Goal: Information Seeking & Learning: Learn about a topic

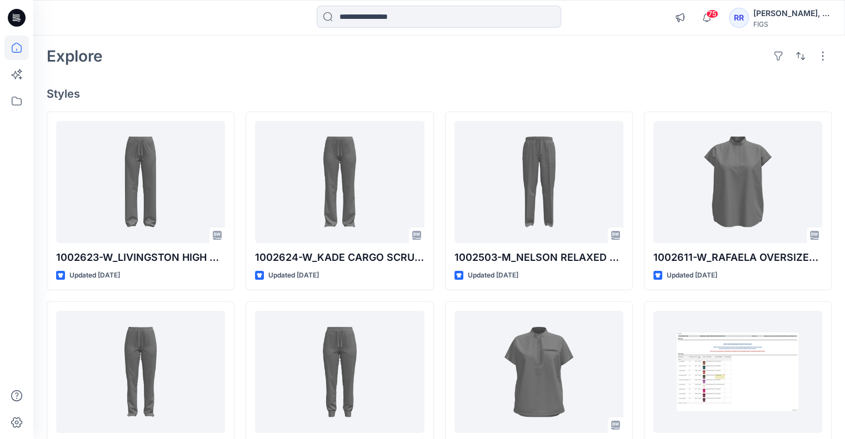
scroll to position [111, 0]
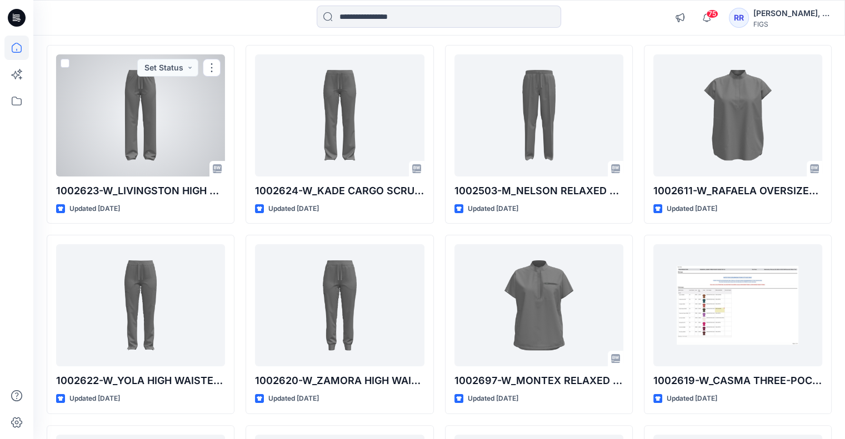
drag, startPoint x: 154, startPoint y: 121, endPoint x: 161, endPoint y: 126, distance: 8.7
click at [153, 121] on div at bounding box center [140, 115] width 169 height 122
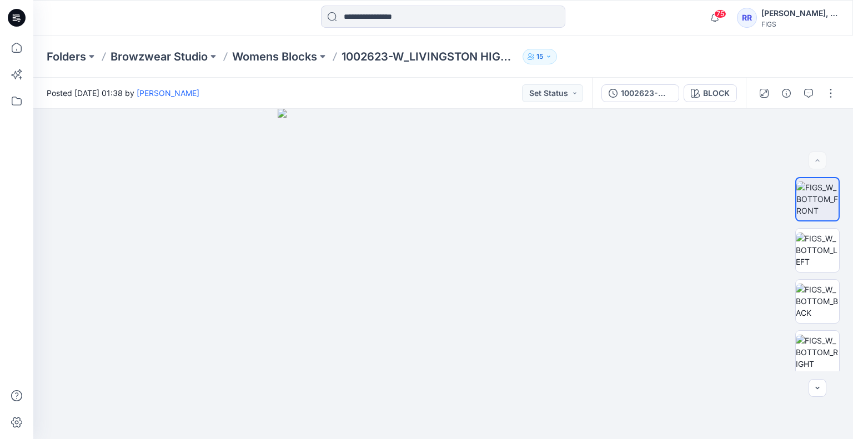
click at [214, 7] on div at bounding box center [135, 18] width 205 height 24
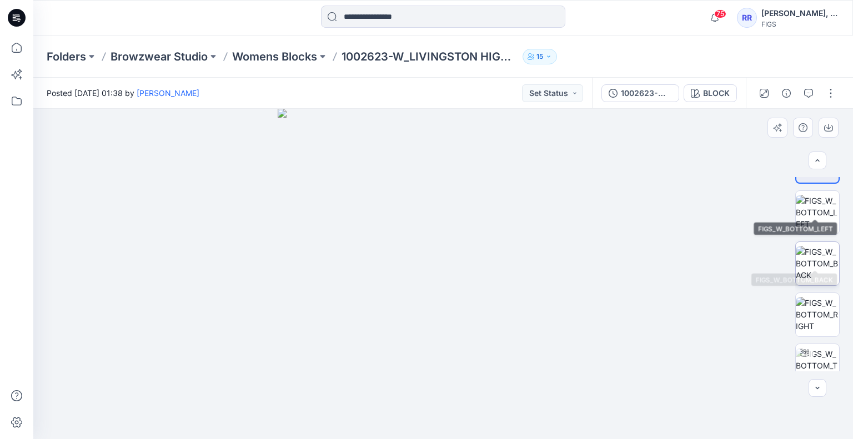
scroll to position [54, 0]
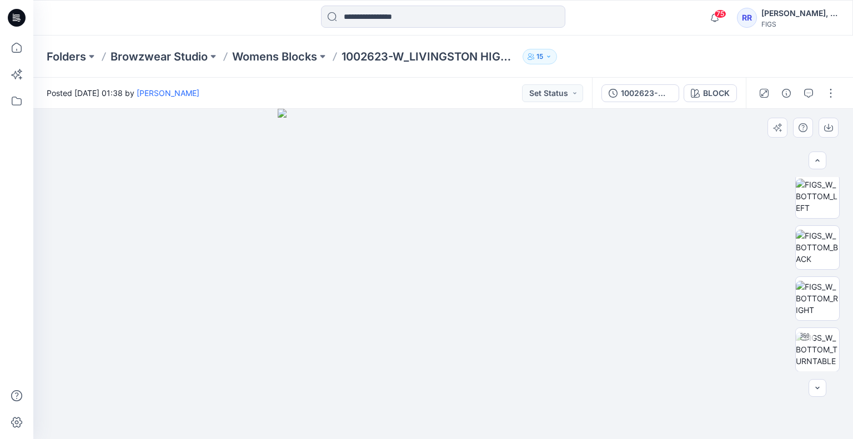
drag, startPoint x: 542, startPoint y: 242, endPoint x: 436, endPoint y: 271, distance: 110.0
click at [436, 271] on img at bounding box center [443, 274] width 331 height 331
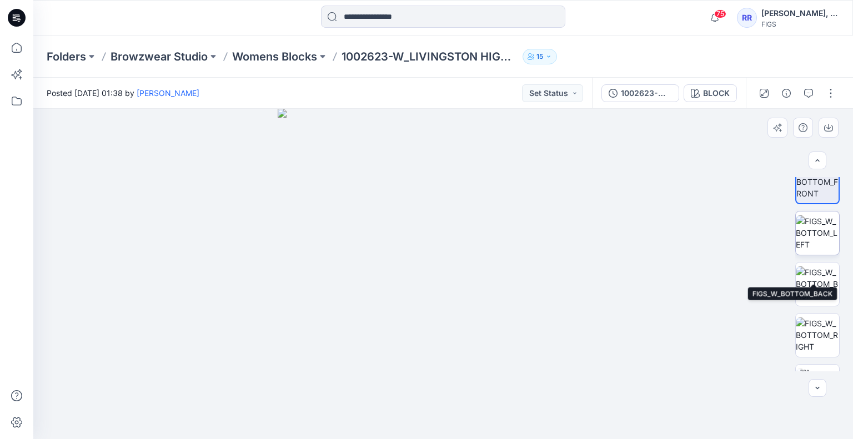
scroll to position [0, 0]
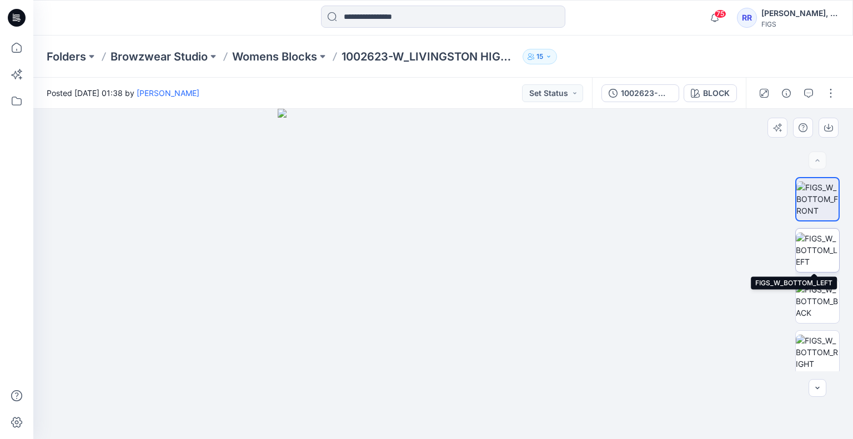
click at [818, 251] on img at bounding box center [817, 250] width 43 height 35
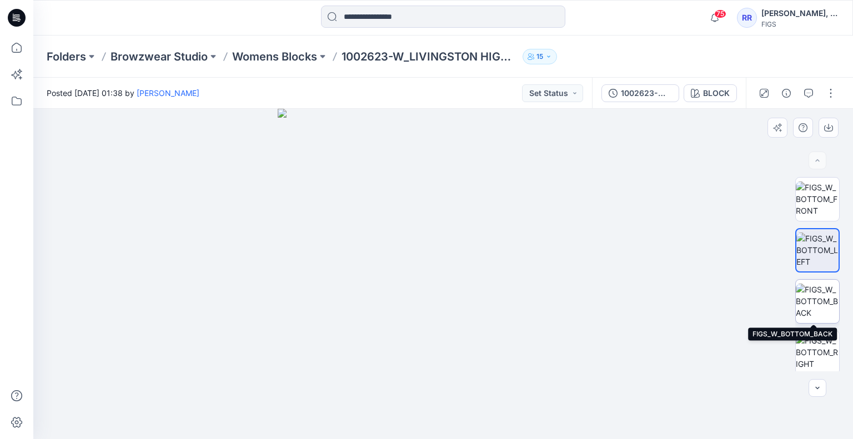
click at [825, 298] on img at bounding box center [817, 301] width 43 height 35
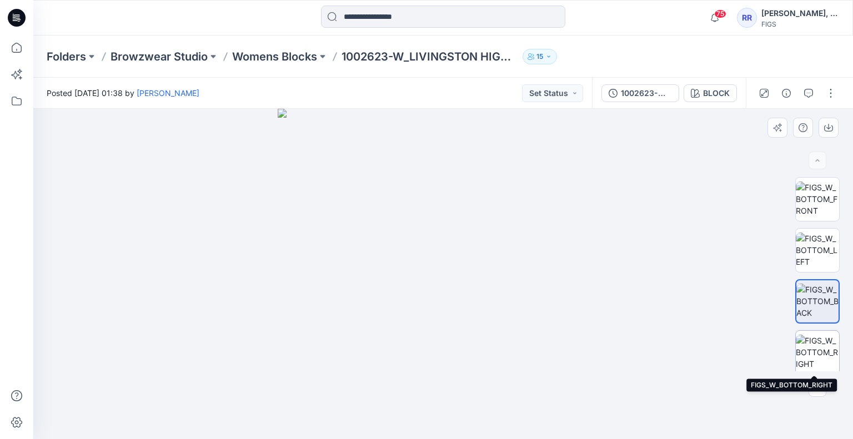
click at [824, 348] on img at bounding box center [817, 352] width 43 height 35
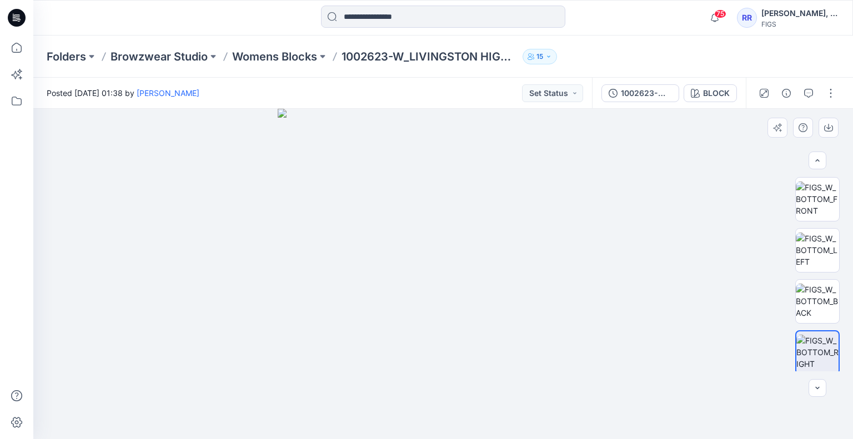
scroll to position [54, 0]
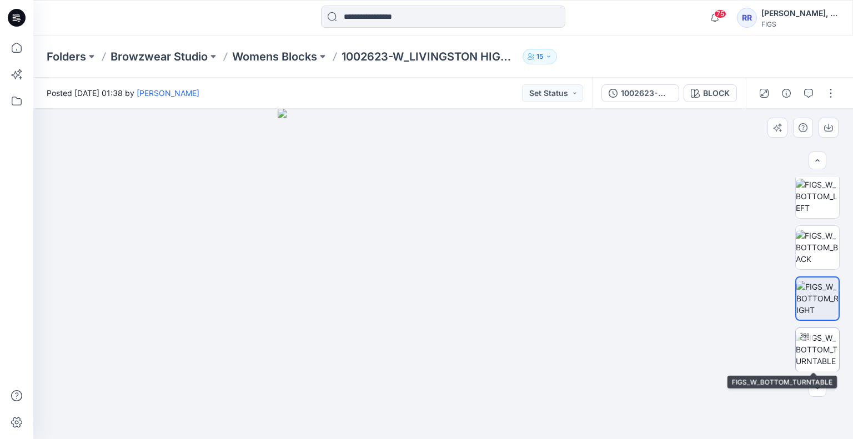
click at [816, 350] on img at bounding box center [817, 349] width 43 height 35
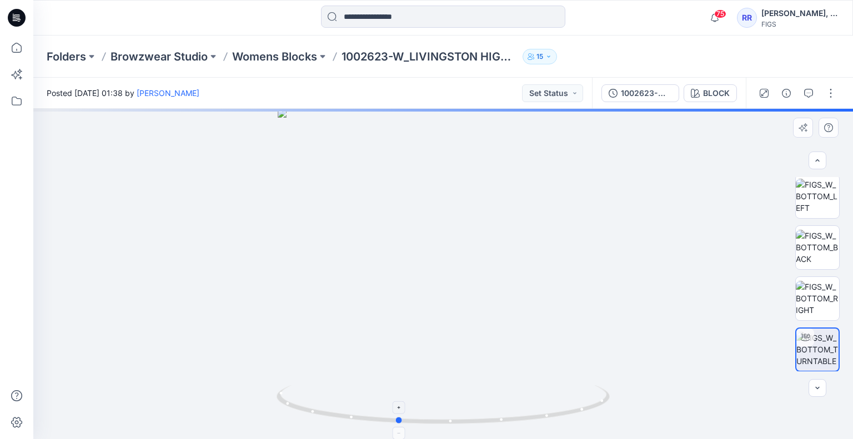
drag, startPoint x: 594, startPoint y: 406, endPoint x: 547, endPoint y: 413, distance: 48.2
click at [547, 413] on icon at bounding box center [445, 407] width 336 height 42
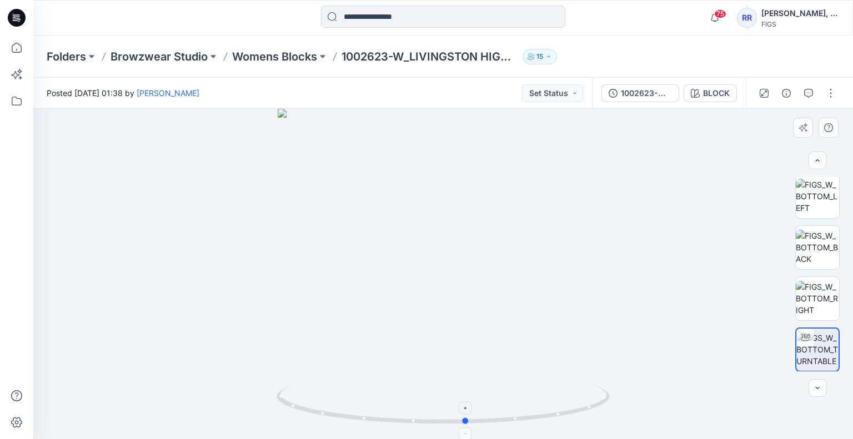
drag, startPoint x: 600, startPoint y: 405, endPoint x: 338, endPoint y: 404, distance: 262.2
click at [338, 404] on icon at bounding box center [445, 407] width 336 height 42
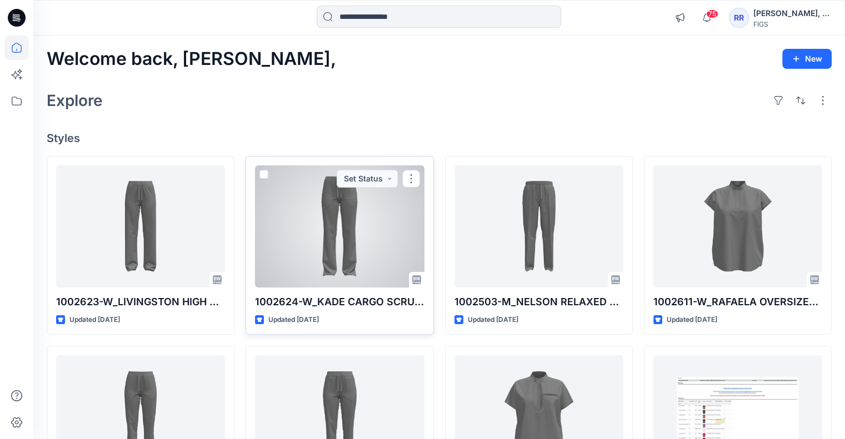
click at [354, 237] on div at bounding box center [339, 227] width 169 height 122
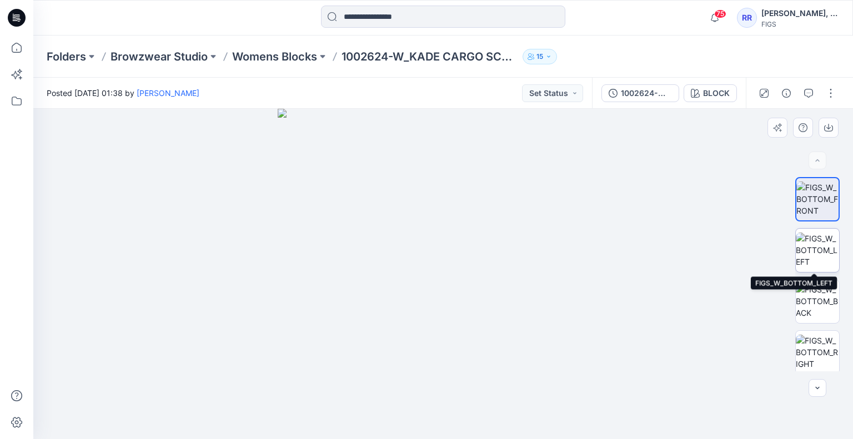
click at [810, 265] on img at bounding box center [817, 250] width 43 height 35
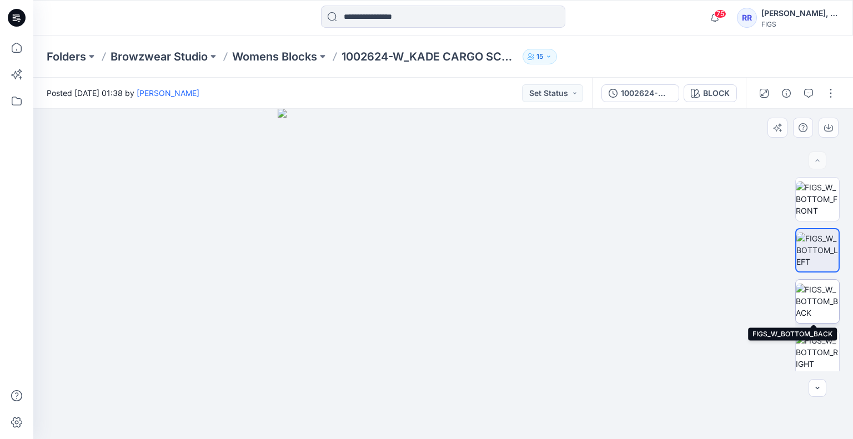
click at [823, 301] on img at bounding box center [817, 301] width 43 height 35
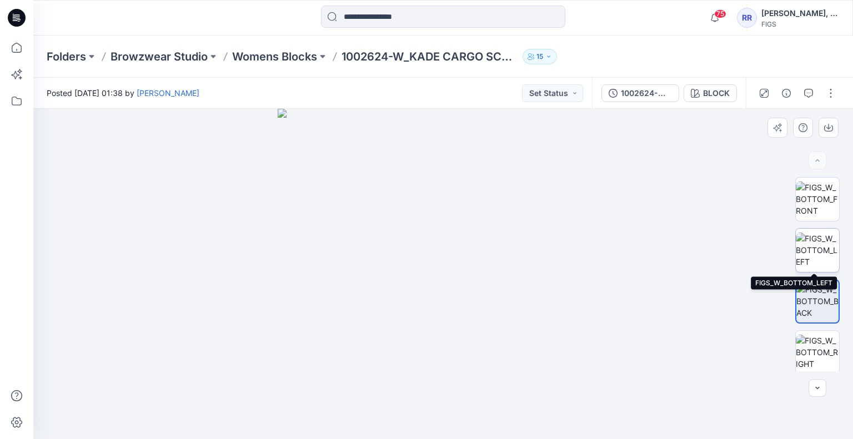
click at [818, 253] on img at bounding box center [817, 250] width 43 height 35
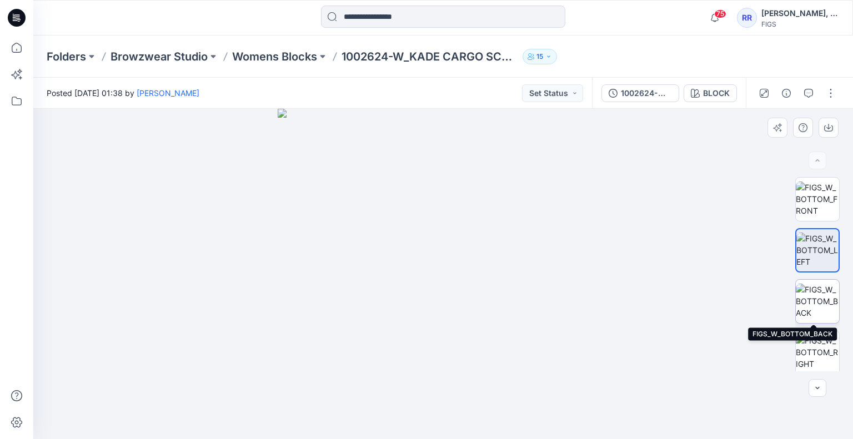
click at [823, 303] on img at bounding box center [817, 301] width 43 height 35
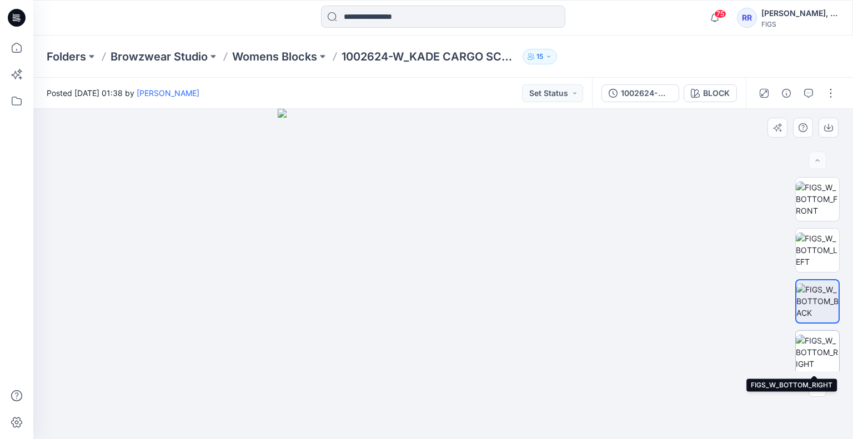
click at [815, 345] on img at bounding box center [817, 352] width 43 height 35
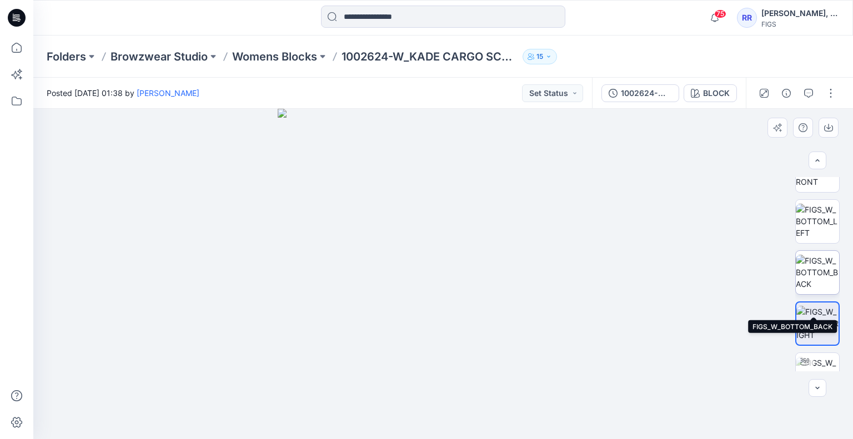
scroll to position [54, 0]
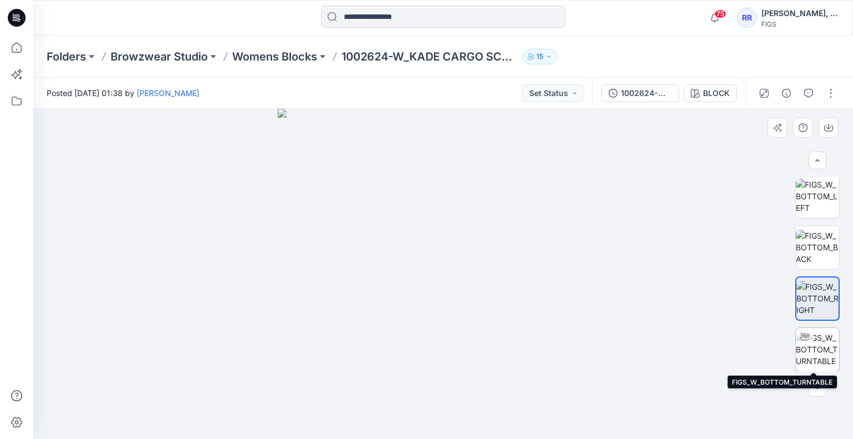
click at [813, 348] on img at bounding box center [817, 349] width 43 height 35
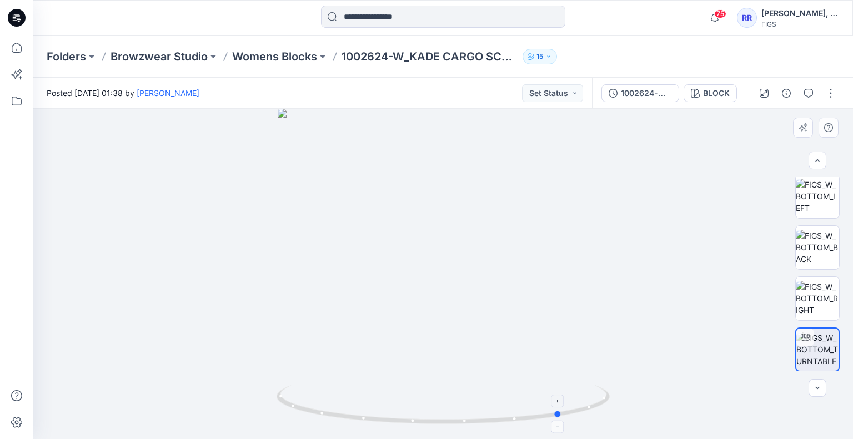
drag, startPoint x: 607, startPoint y: 397, endPoint x: 393, endPoint y: 417, distance: 215.3
click at [393, 417] on icon at bounding box center [445, 407] width 336 height 42
drag, startPoint x: 606, startPoint y: 403, endPoint x: 477, endPoint y: 414, distance: 129.4
click at [477, 414] on icon at bounding box center [445, 407] width 336 height 42
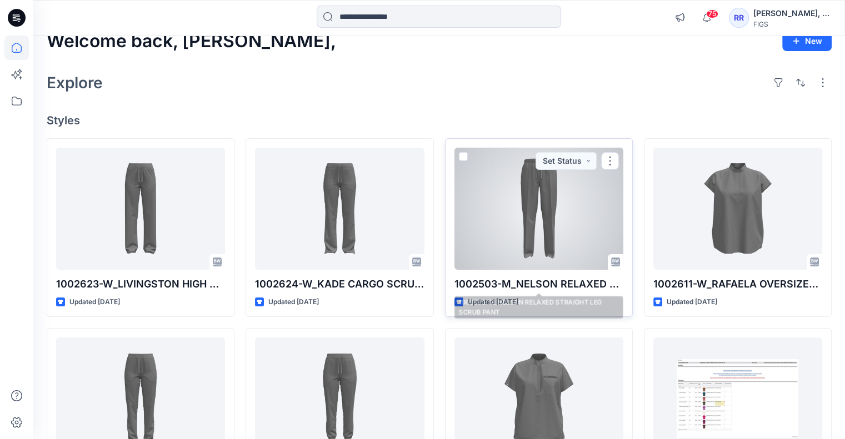
scroll to position [121, 0]
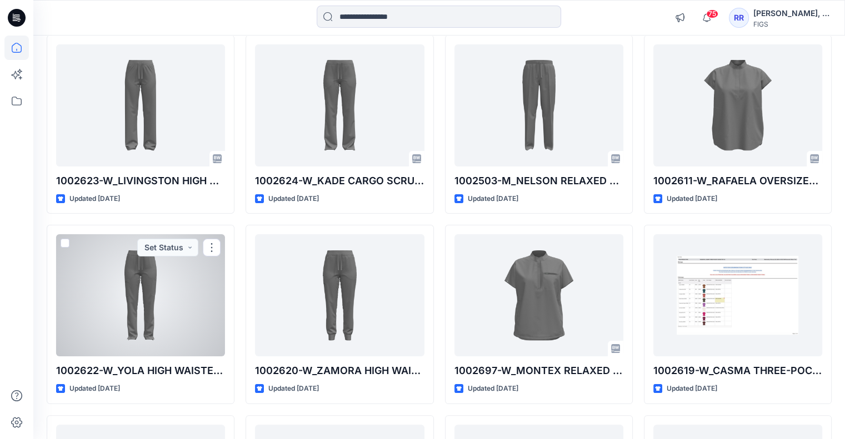
click at [158, 278] on div at bounding box center [140, 295] width 169 height 122
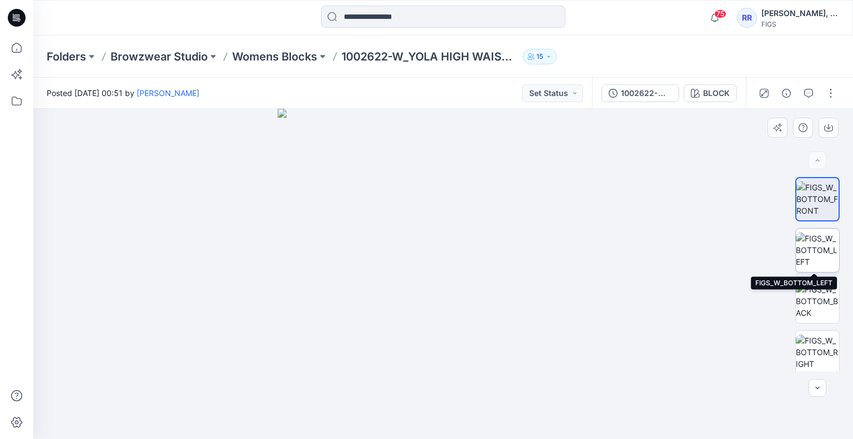
click at [820, 252] on img at bounding box center [817, 250] width 43 height 35
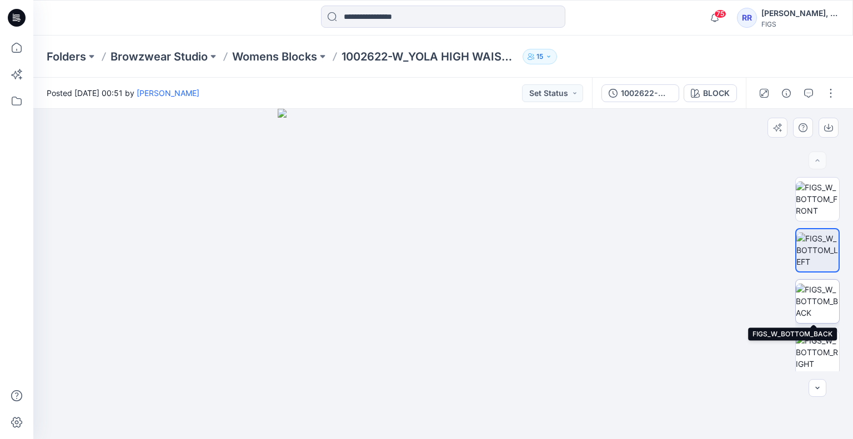
click at [819, 304] on img at bounding box center [817, 301] width 43 height 35
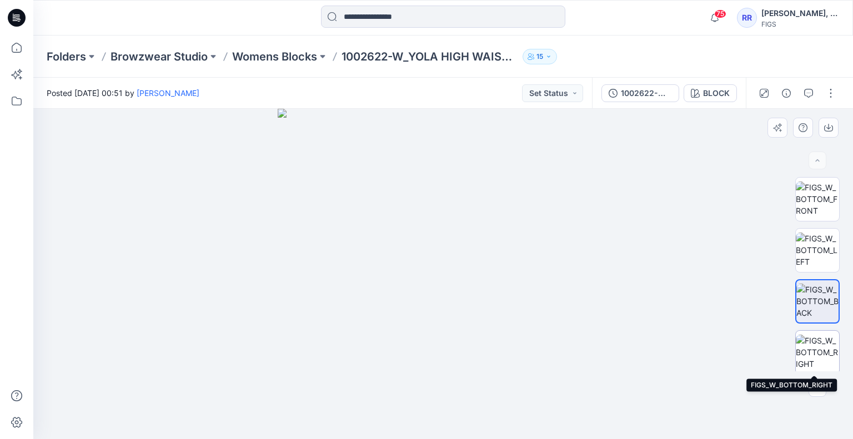
click at [818, 342] on img at bounding box center [817, 352] width 43 height 35
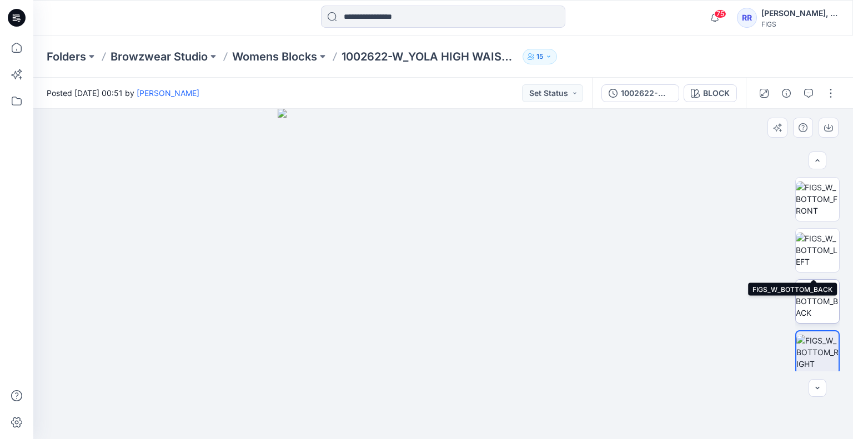
scroll to position [54, 0]
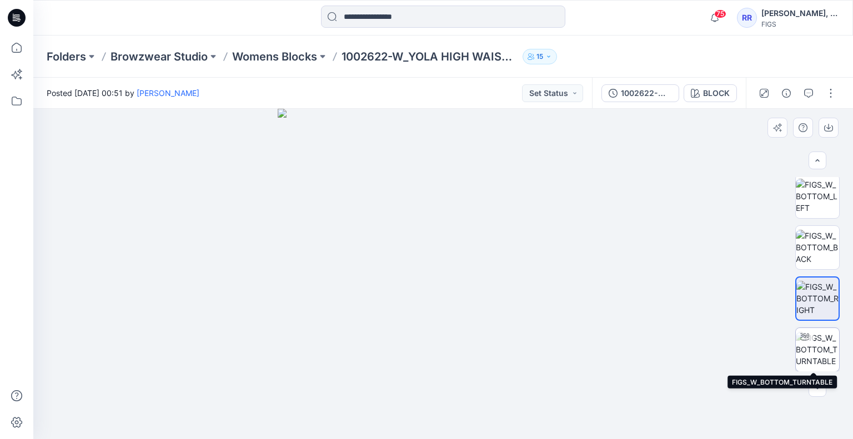
click at [815, 351] on img at bounding box center [817, 349] width 43 height 35
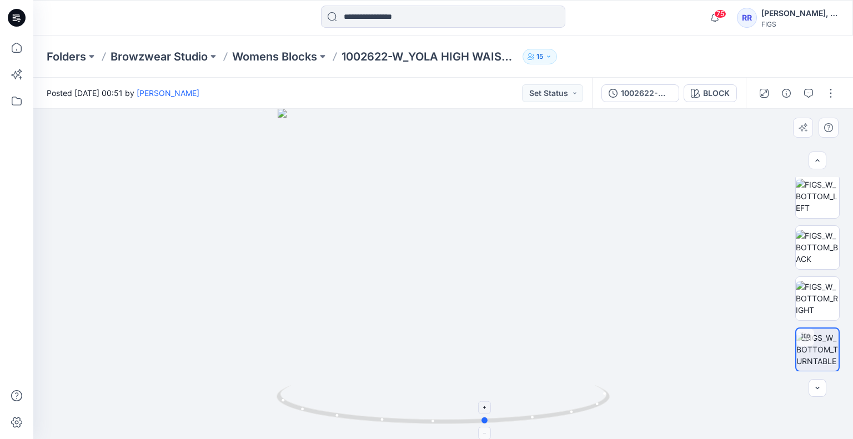
drag, startPoint x: 607, startPoint y: 402, endPoint x: 317, endPoint y: 416, distance: 290.3
click at [317, 416] on icon at bounding box center [445, 407] width 336 height 42
click at [812, 154] on button "button" at bounding box center [818, 161] width 18 height 18
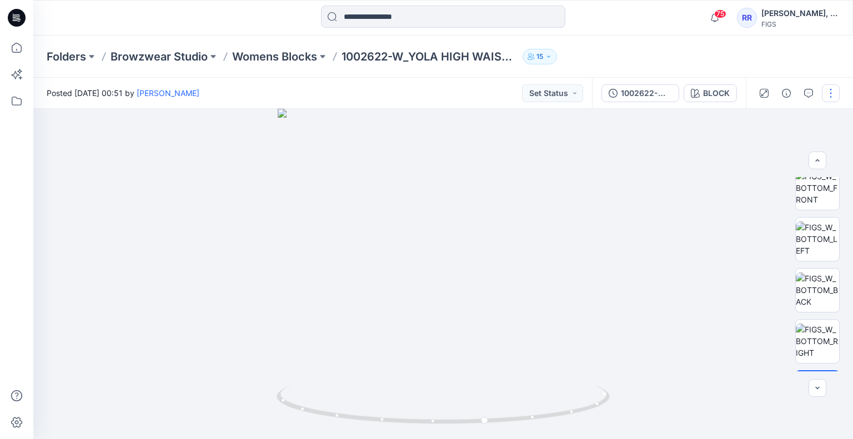
click at [830, 92] on button "button" at bounding box center [831, 93] width 18 height 18
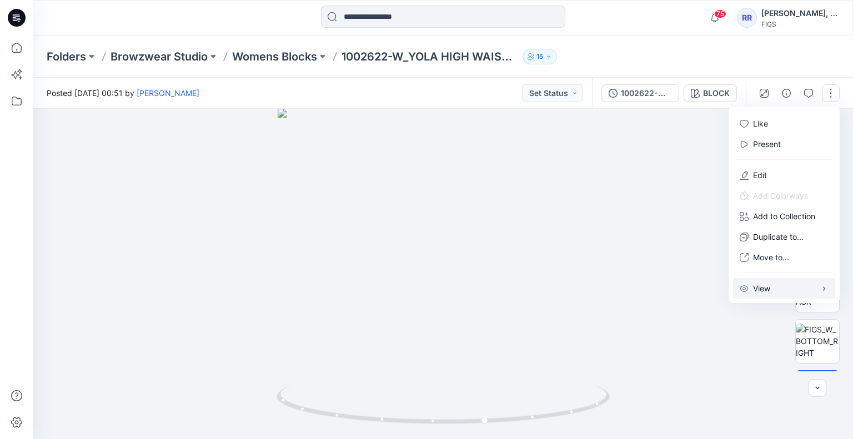
click at [773, 291] on button "View" at bounding box center [784, 288] width 102 height 21
click at [773, 290] on button "View" at bounding box center [784, 288] width 102 height 21
click at [724, 329] on div at bounding box center [443, 274] width 820 height 331
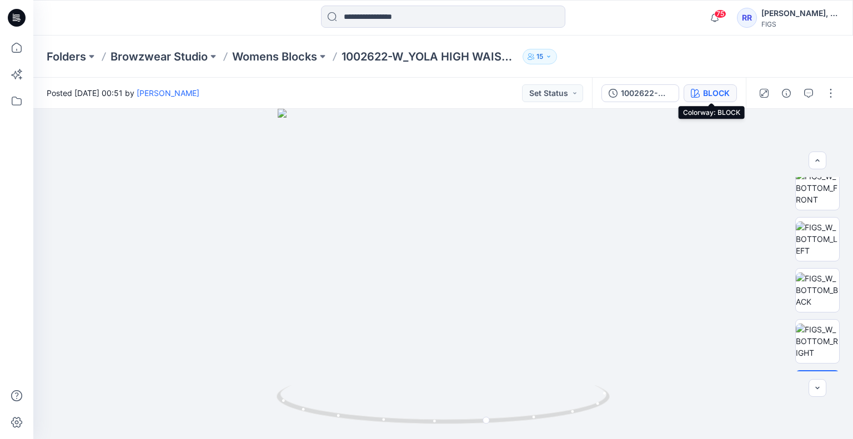
click at [716, 97] on div "BLOCK" at bounding box center [716, 93] width 27 height 12
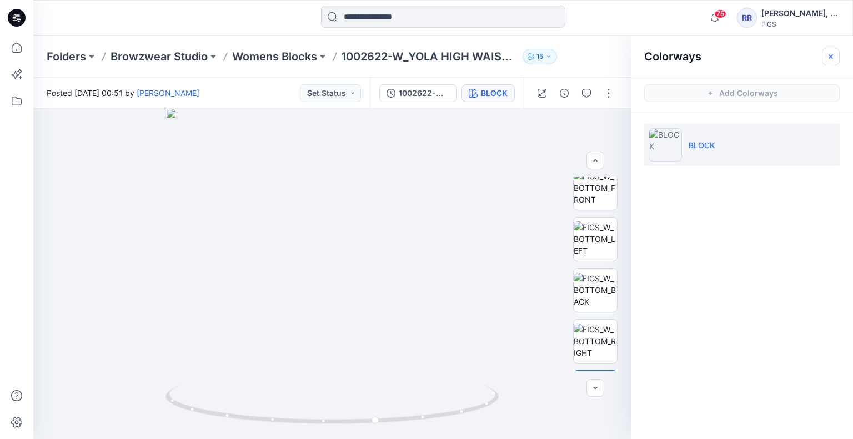
click at [832, 57] on icon "button" at bounding box center [831, 56] width 4 height 4
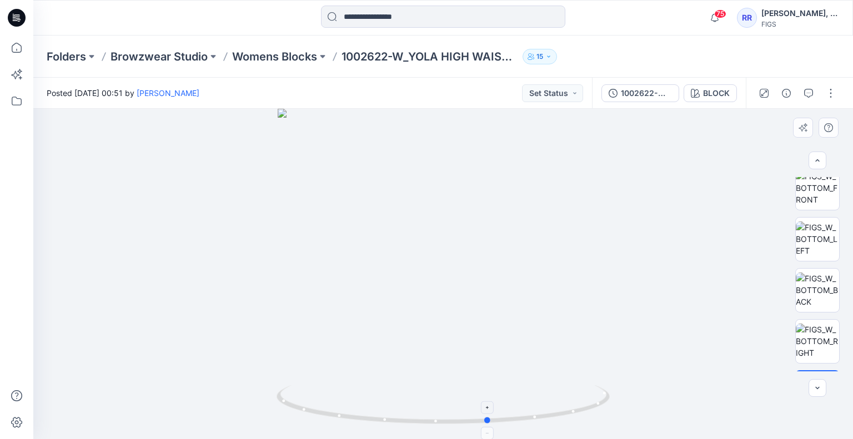
drag, startPoint x: 581, startPoint y: 407, endPoint x: 582, endPoint y: 415, distance: 7.9
click at [582, 415] on icon at bounding box center [445, 407] width 336 height 42
drag, startPoint x: 592, startPoint y: 405, endPoint x: 232, endPoint y: 381, distance: 361.4
click at [232, 382] on div at bounding box center [443, 274] width 820 height 331
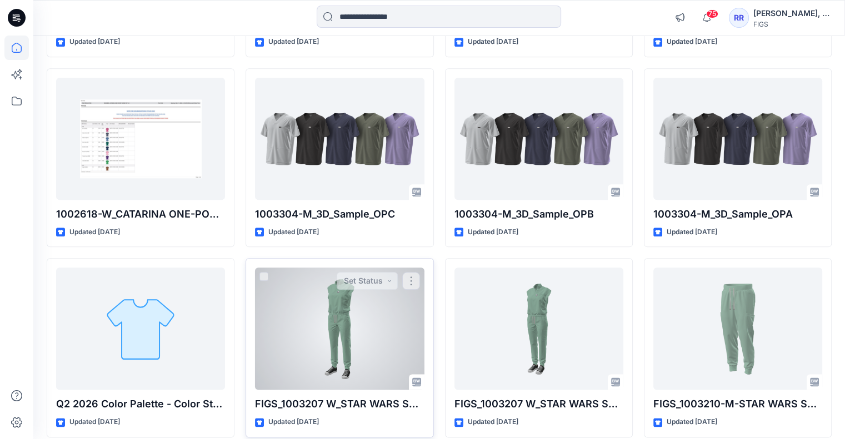
scroll to position [1232, 0]
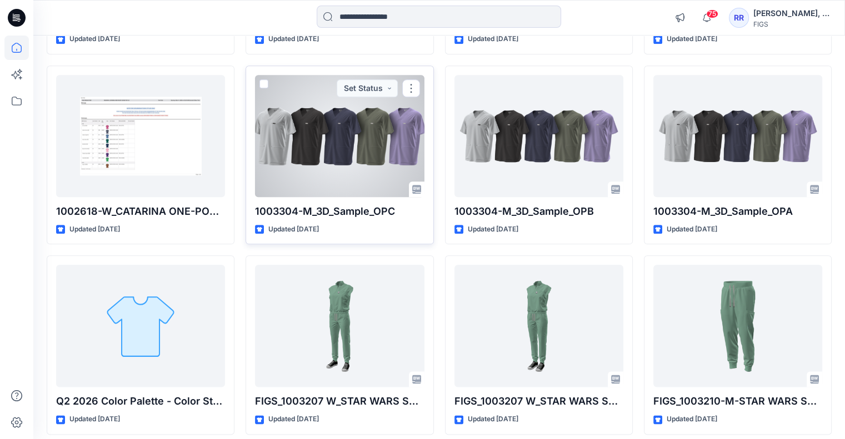
click at [350, 139] on div at bounding box center [339, 136] width 169 height 122
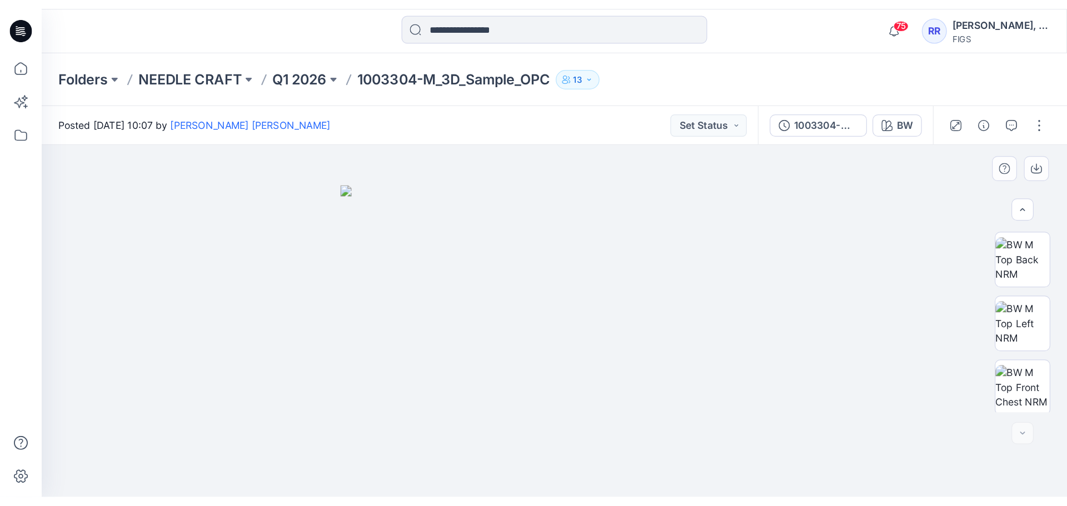
scroll to position [124, 0]
